Goal: Task Accomplishment & Management: Manage account settings

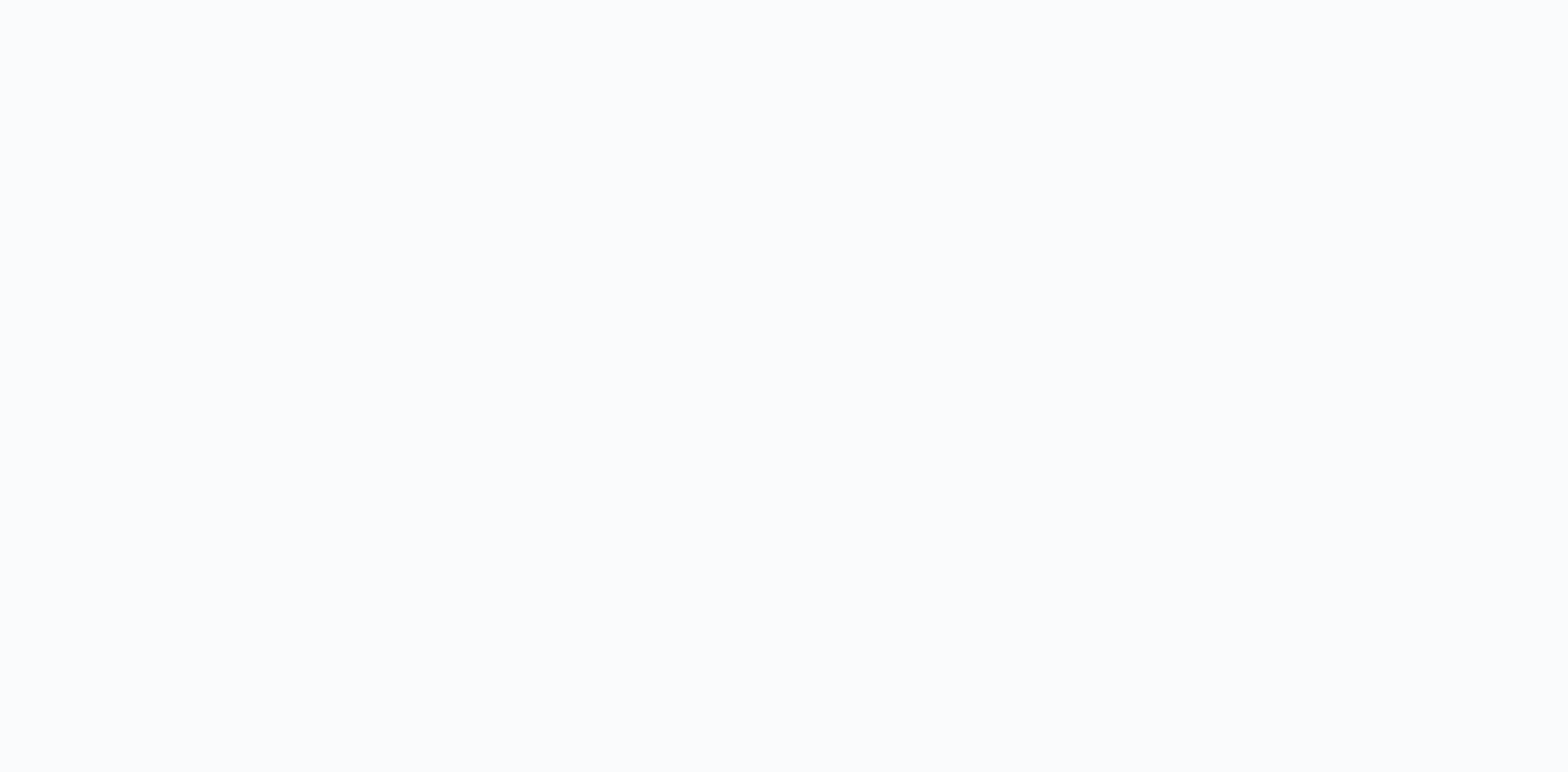
click at [250, 184] on body at bounding box center [784, 386] width 1568 height 772
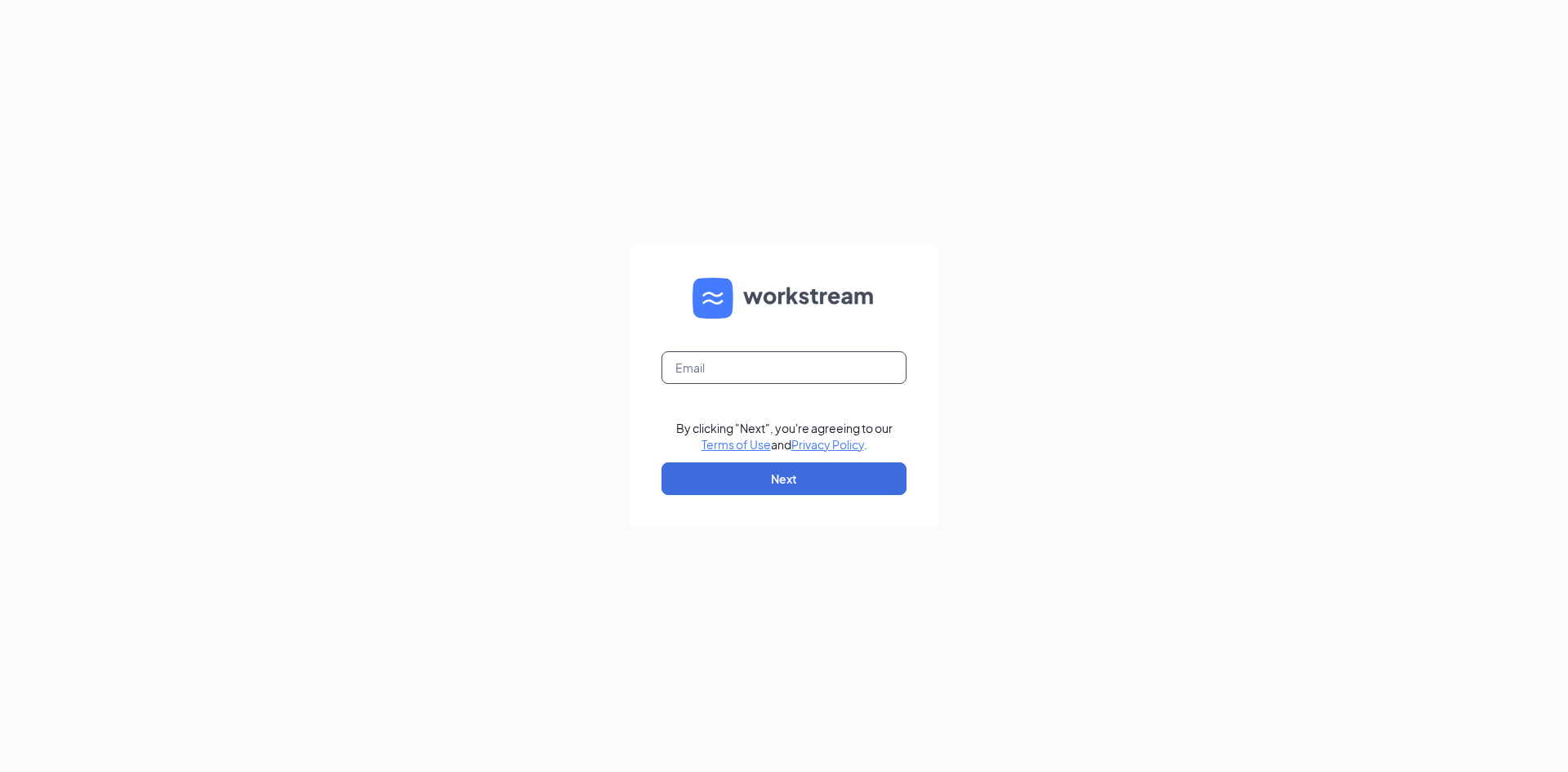
click at [703, 370] on input "text" at bounding box center [784, 367] width 245 height 33
type input "hr@cfamasoncity.com"
click at [792, 476] on button "Next" at bounding box center [784, 479] width 245 height 33
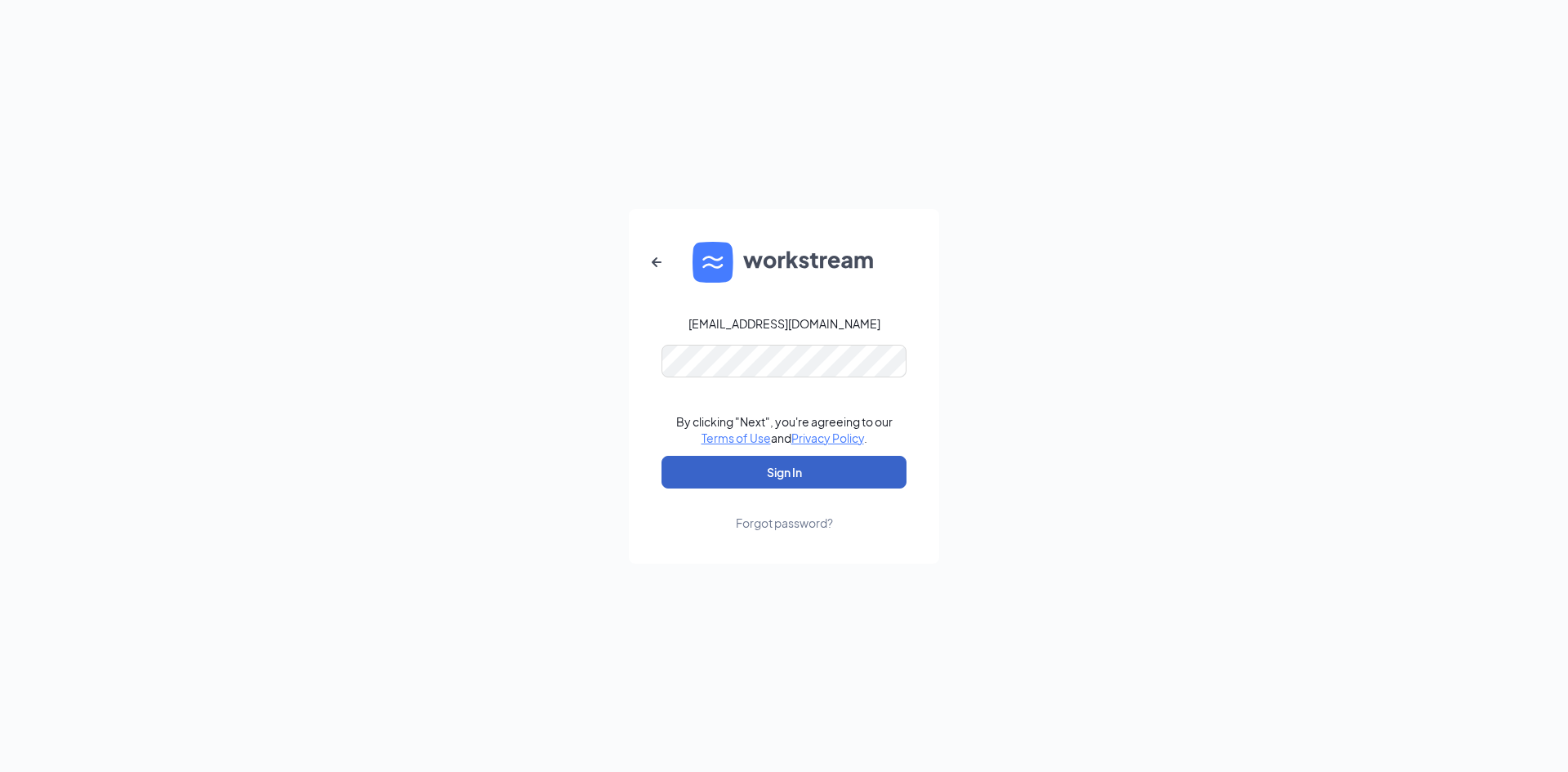
click at [662, 456] on button "Sign In" at bounding box center [784, 472] width 245 height 33
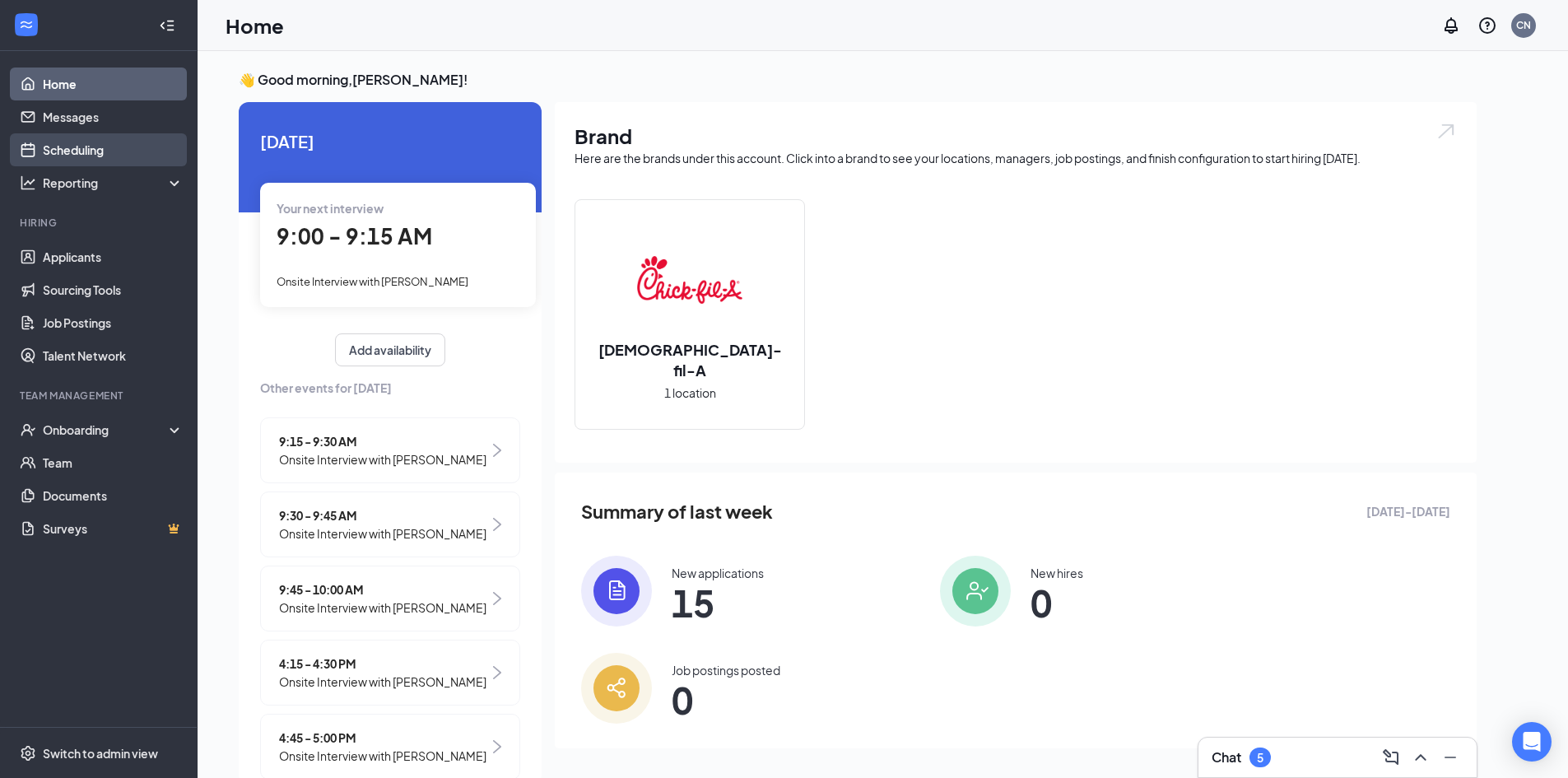
click at [98, 149] on link "Scheduling" at bounding box center [112, 150] width 141 height 33
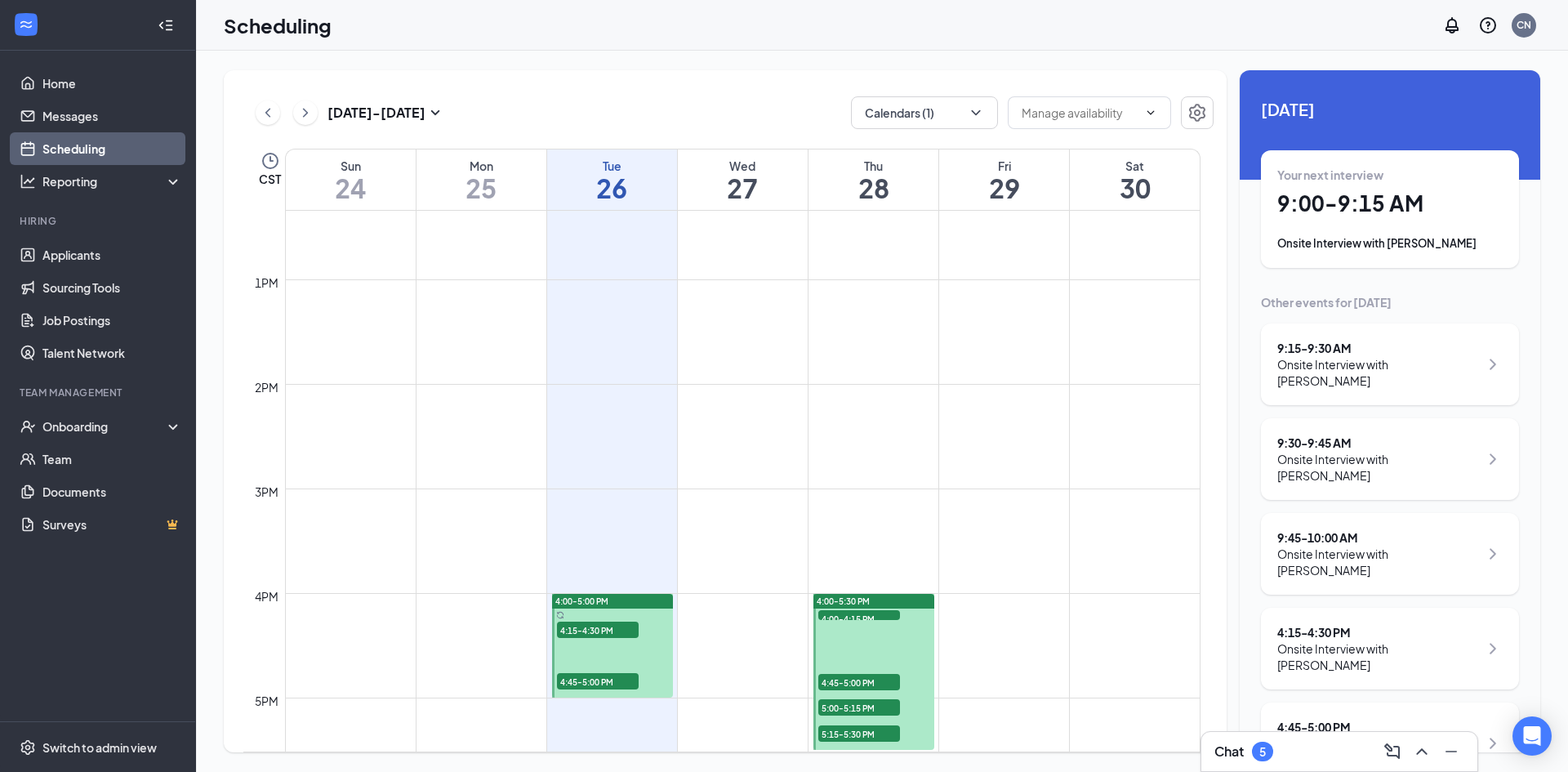
scroll to position [1374, 0]
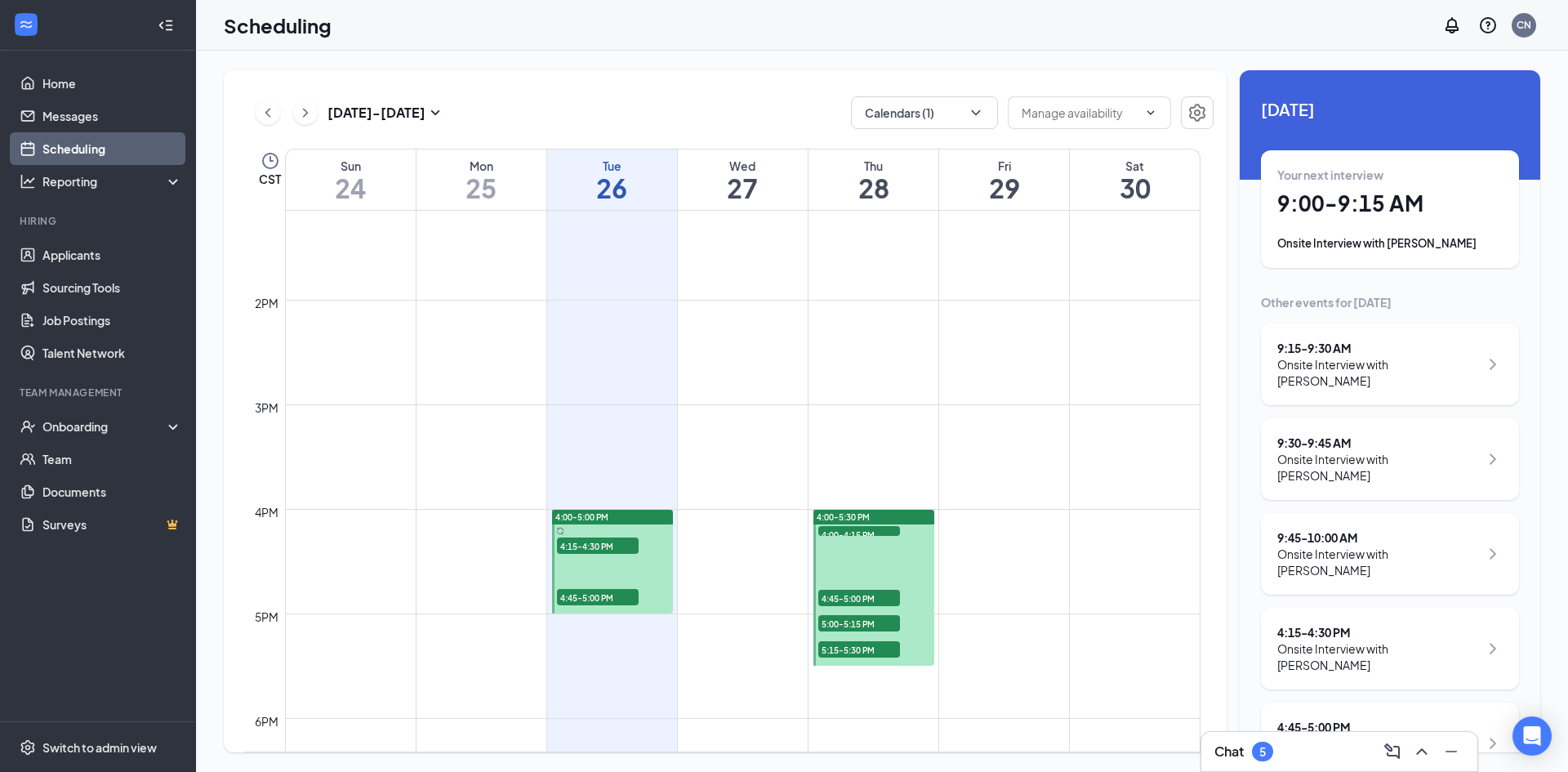
click at [625, 545] on span "4:15-4:30 PM" at bounding box center [597, 545] width 81 height 16
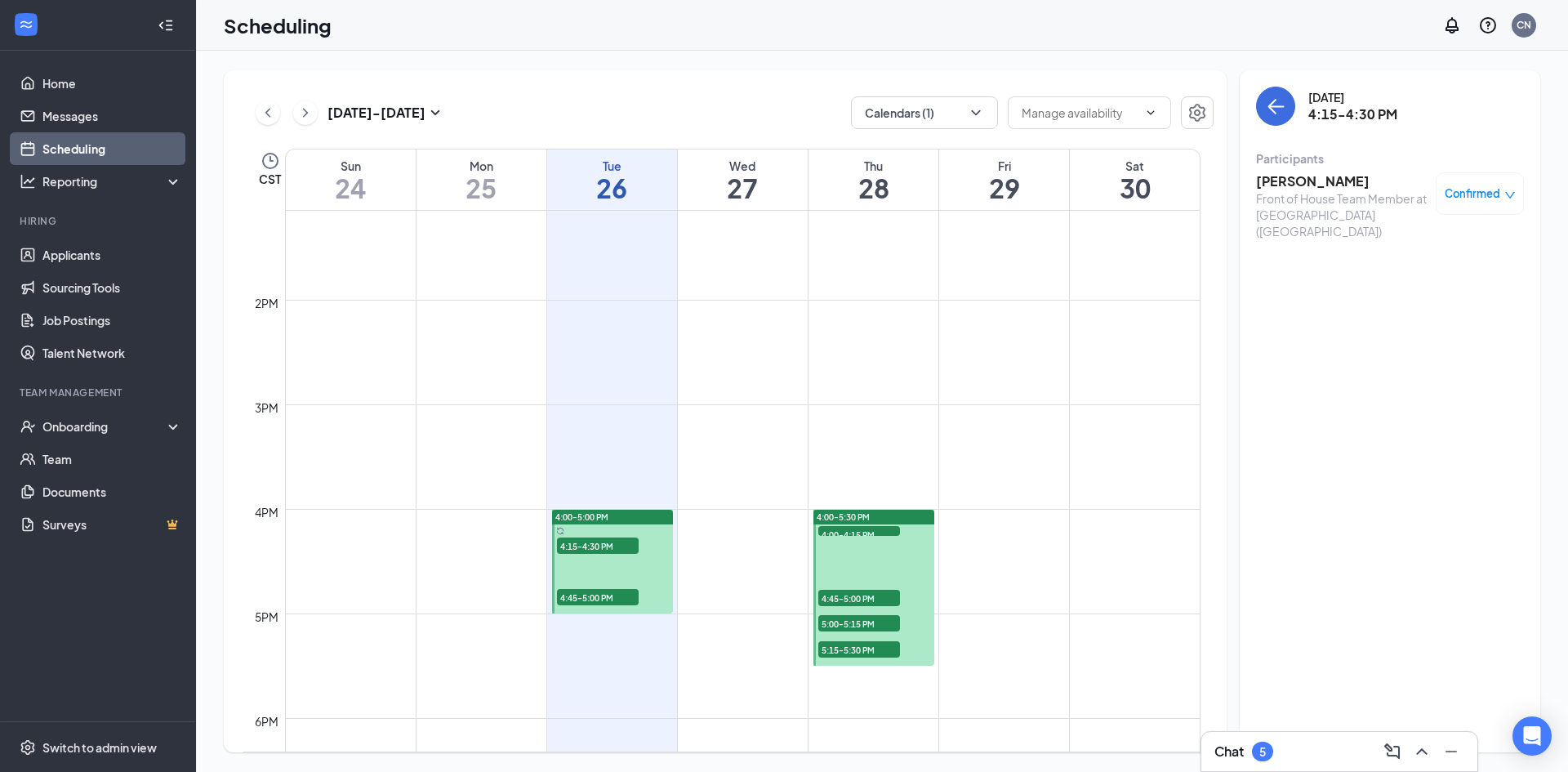
click at [609, 592] on span "4:45-5:00 PM" at bounding box center [597, 597] width 81 height 16
click at [626, 514] on div "4:00-5:00 PM" at bounding box center [612, 517] width 121 height 15
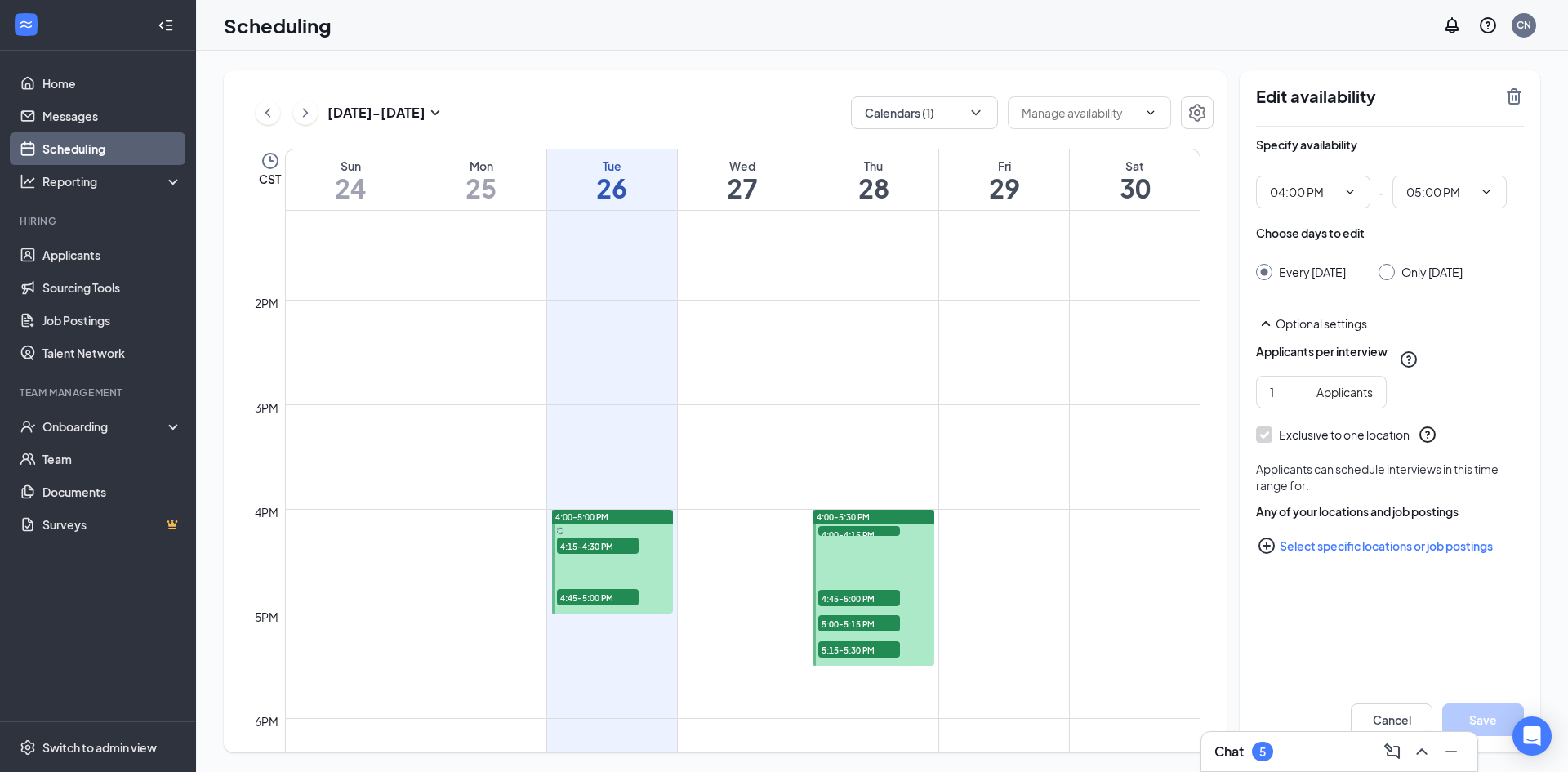
click at [1390, 270] on input "Only [DATE]" at bounding box center [1384, 270] width 12 height 12
radio input "true"
radio input "false"
click at [1517, 95] on icon "TrashOutline" at bounding box center [1513, 96] width 19 height 19
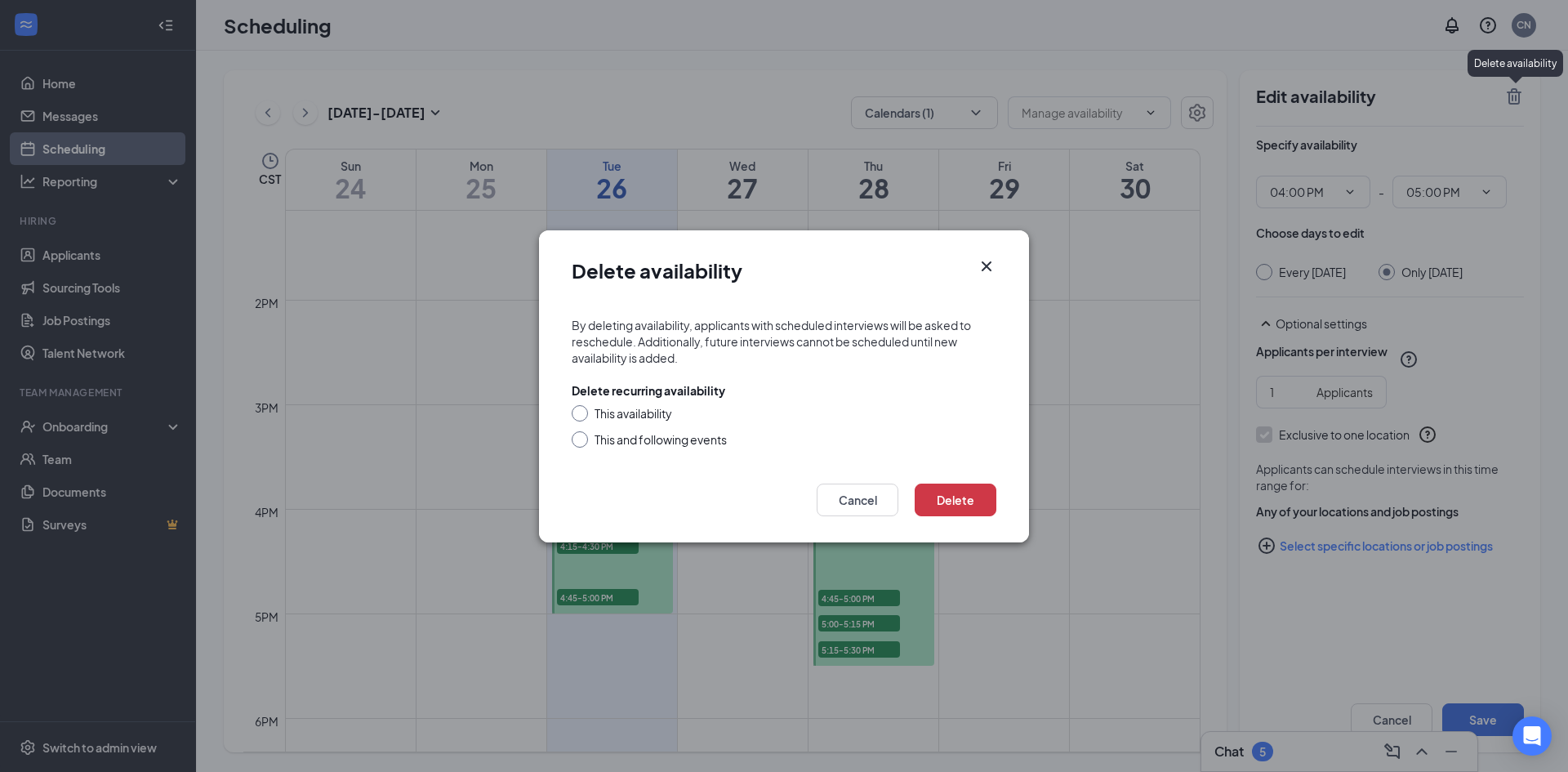
click at [586, 414] on div at bounding box center [580, 413] width 16 height 16
click at [577, 411] on input "This availability" at bounding box center [577, 410] width 12 height 12
radio input "true"
click at [963, 497] on button "Delete" at bounding box center [955, 500] width 81 height 33
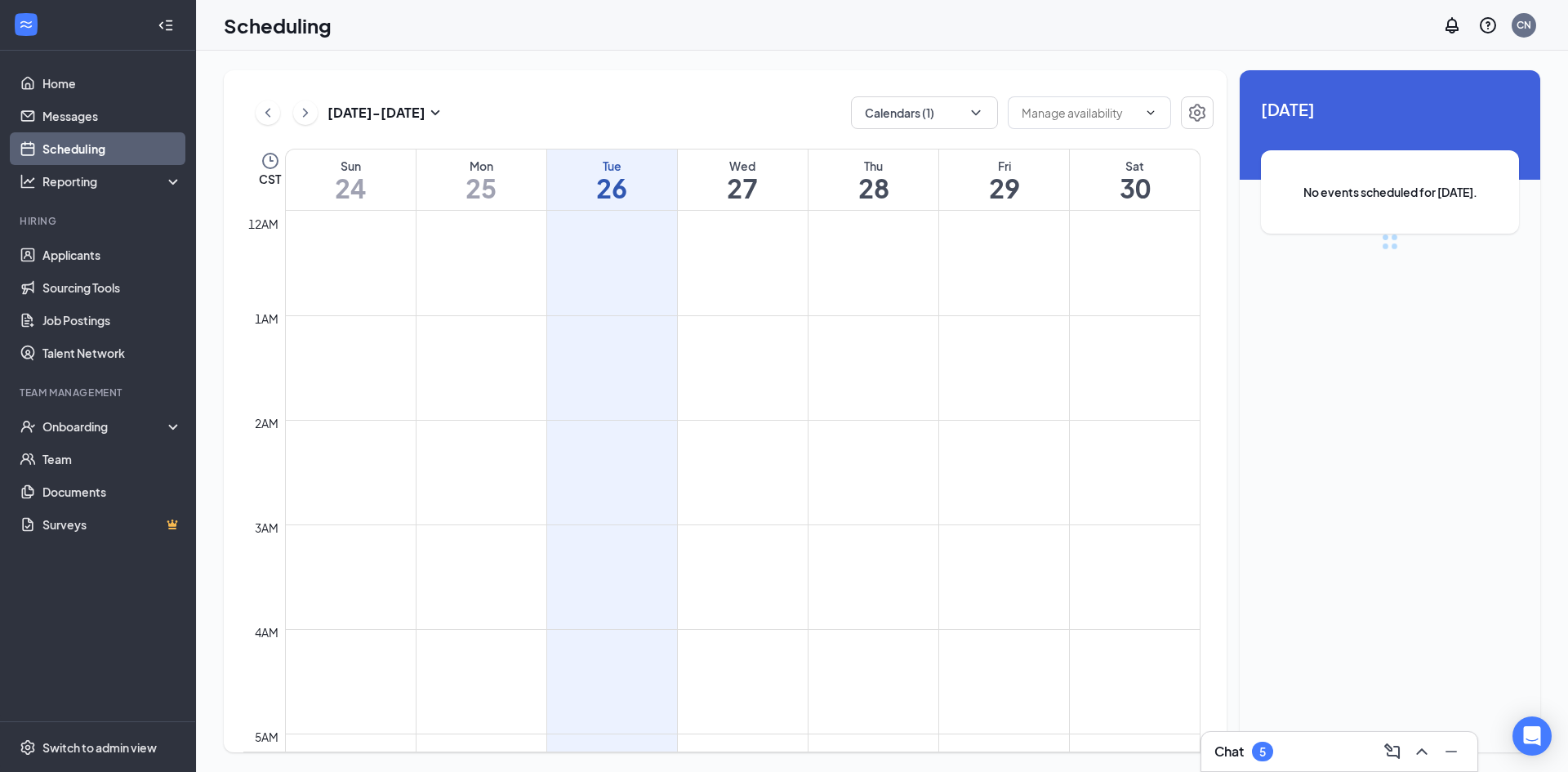
scroll to position [803, 0]
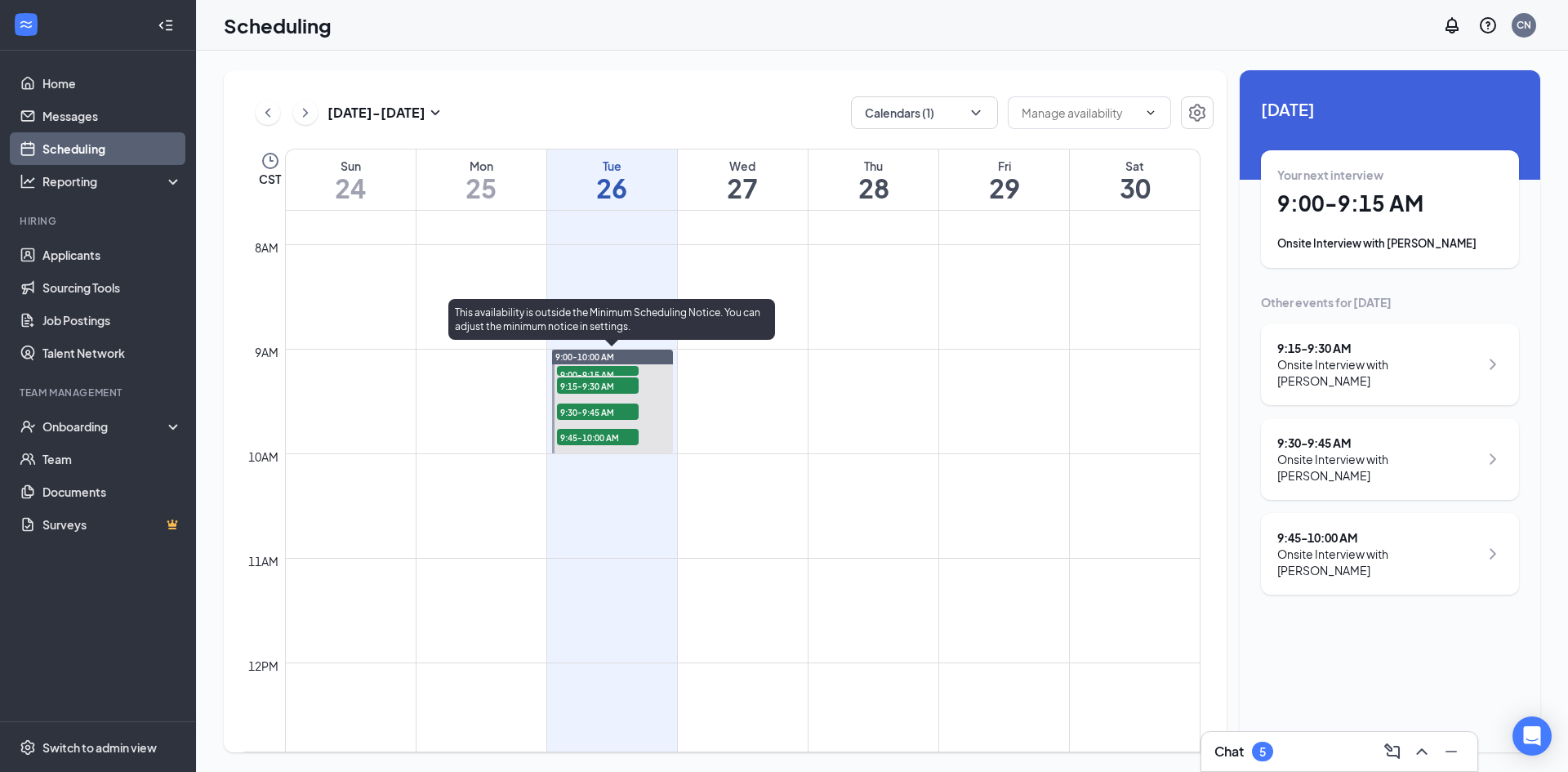
click at [619, 370] on span "9:00-9:15 AM" at bounding box center [597, 374] width 81 height 16
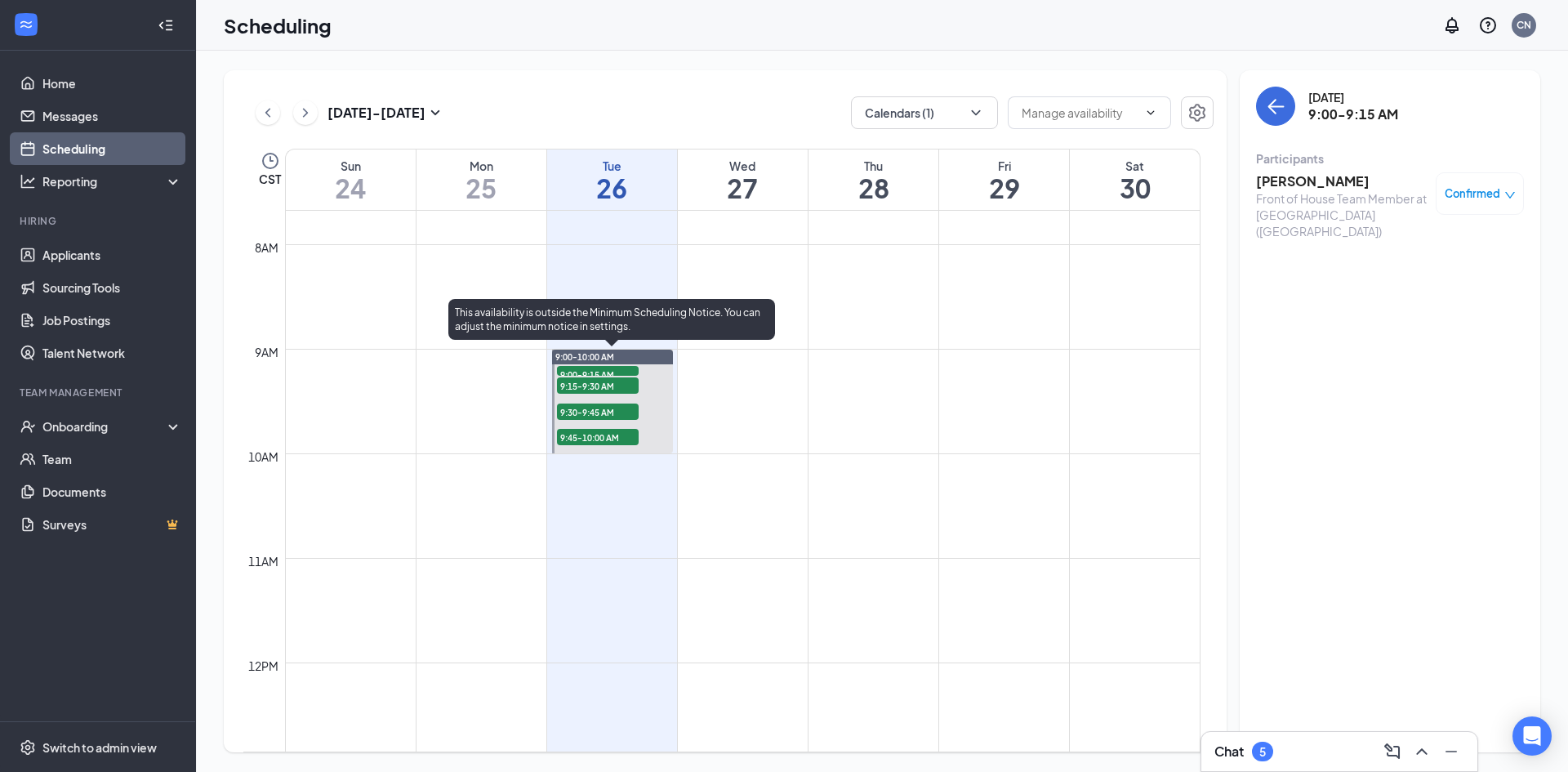
click at [619, 386] on span "9:15-9:30 AM" at bounding box center [597, 386] width 81 height 16
click at [572, 407] on span "9:30-9:45 AM" at bounding box center [597, 411] width 81 height 16
click at [587, 434] on span "9:45-10:00 AM" at bounding box center [597, 437] width 81 height 16
